Goal: Check status: Check status

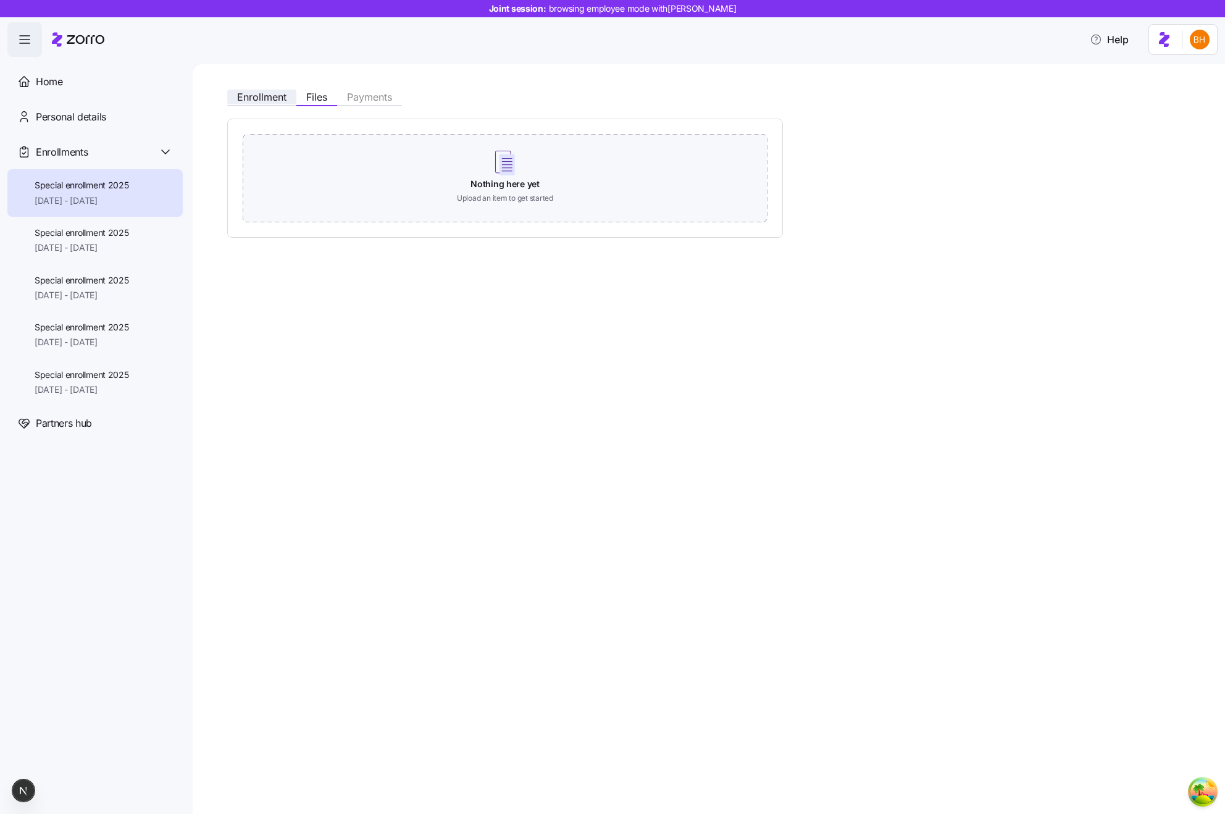
click at [274, 102] on span "Enrollment" at bounding box center [261, 97] width 49 height 10
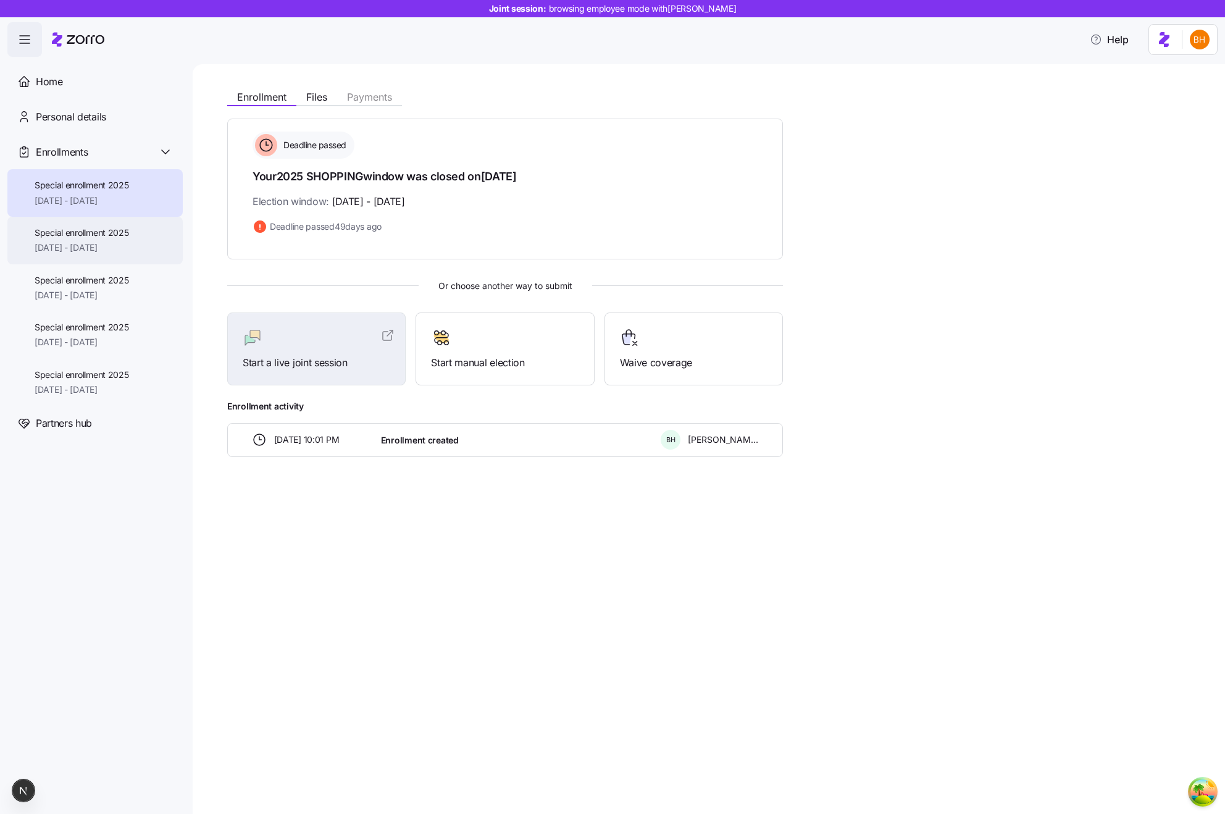
click at [122, 241] on span "[DATE] - [DATE]" at bounding box center [82, 247] width 94 height 12
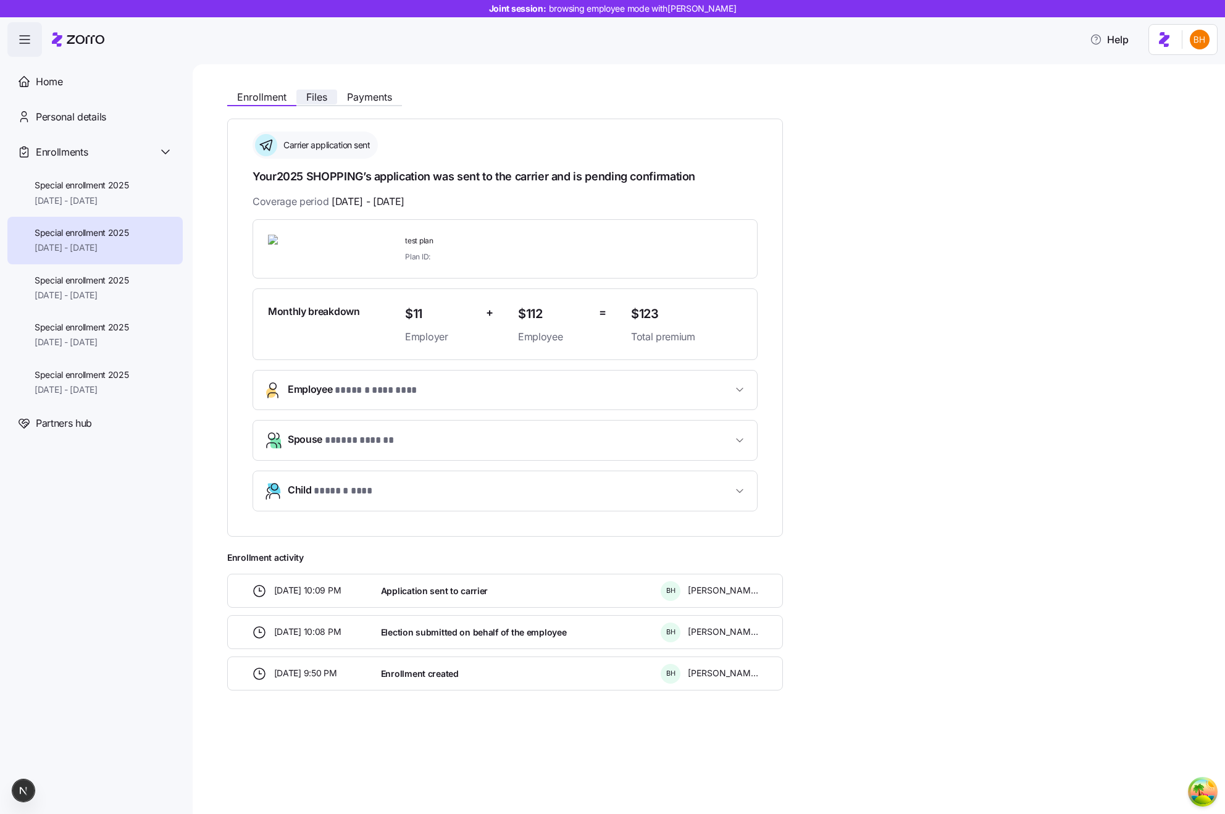
click at [337, 102] on button "Files" at bounding box center [316, 97] width 41 height 15
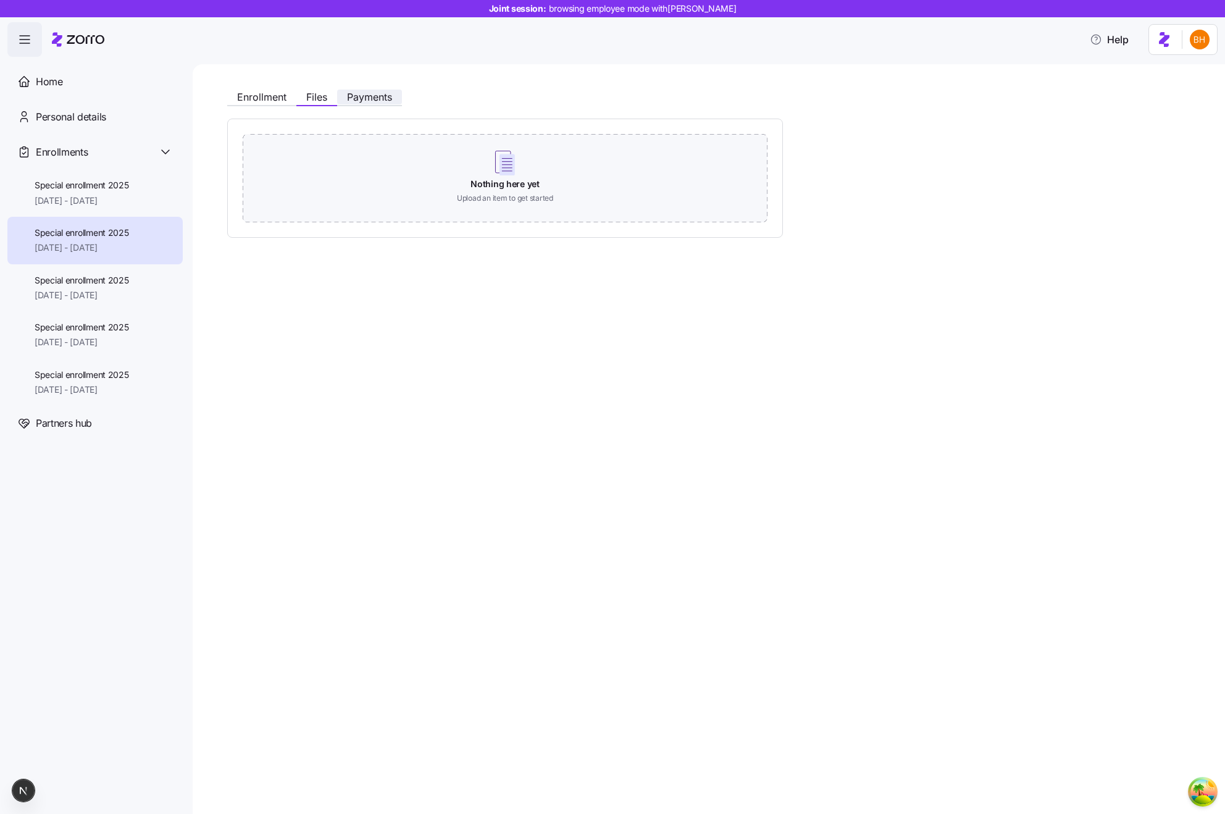
click at [351, 104] on button "Payments" at bounding box center [369, 97] width 65 height 15
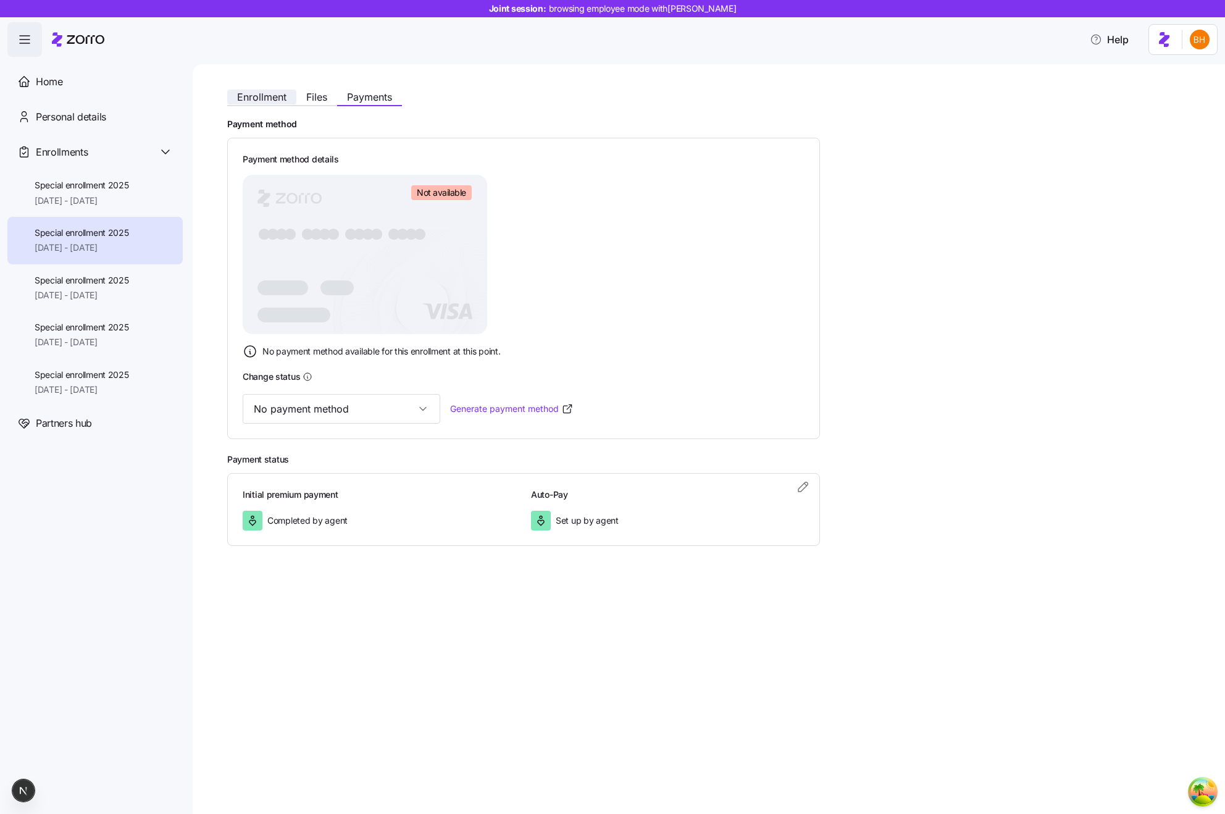
click at [275, 90] on button "Enrollment" at bounding box center [261, 97] width 69 height 15
